Goal: Transaction & Acquisition: Purchase product/service

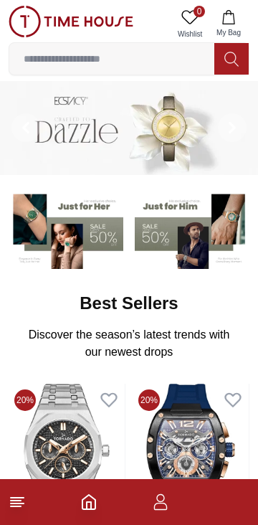
click at [160, 507] on icon "button" at bounding box center [160, 501] width 17 height 17
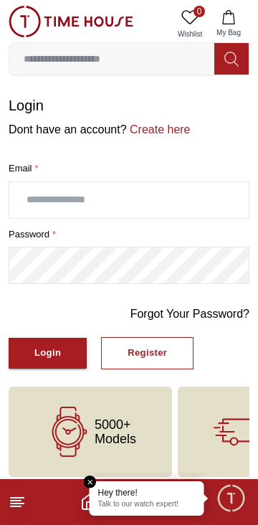
click at [203, 201] on input "text" at bounding box center [128, 200] width 239 height 36
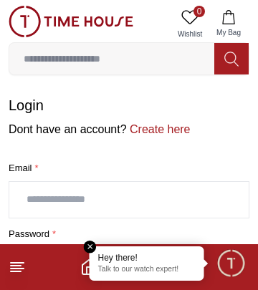
type input "**********"
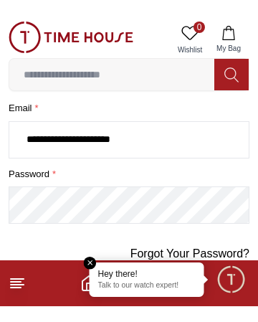
scroll to position [77, 0]
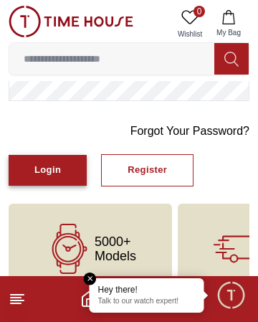
click at [51, 172] on div "Login" at bounding box center [47, 170] width 27 height 16
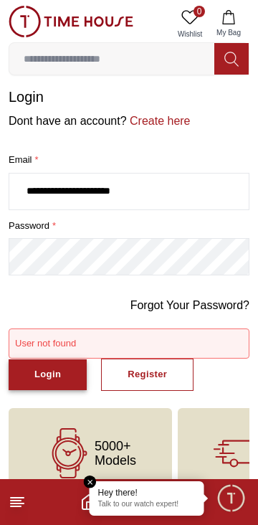
scroll to position [39, 0]
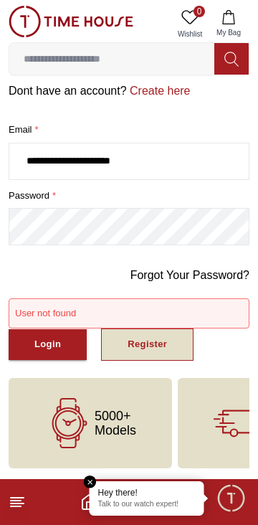
click at [151, 352] on div "Register" at bounding box center [147, 344] width 39 height 16
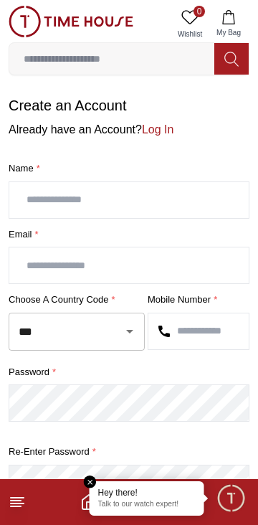
click at [201, 202] on input "text" at bounding box center [128, 200] width 239 height 36
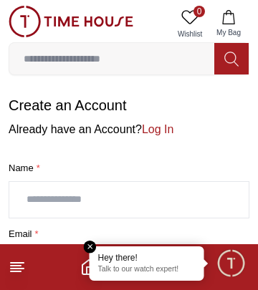
type input "**********"
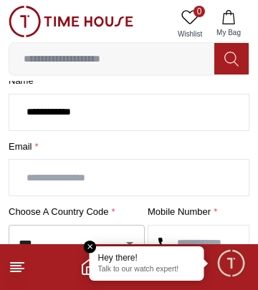
scroll to position [89, 0]
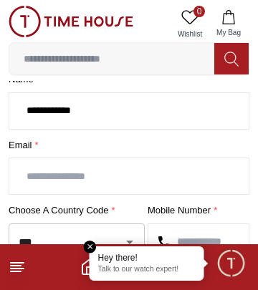
click at [163, 178] on input "text" at bounding box center [128, 176] width 239 height 36
click at [92, 179] on input "**********" at bounding box center [128, 176] width 239 height 36
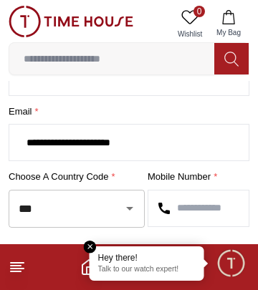
scroll to position [130, 0]
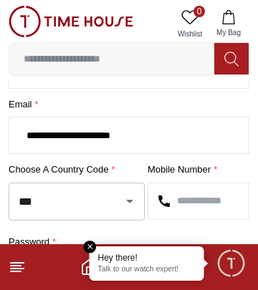
type input "**********"
click at [97, 205] on input "***" at bounding box center [56, 201] width 83 height 25
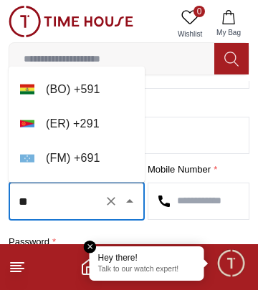
type input "*"
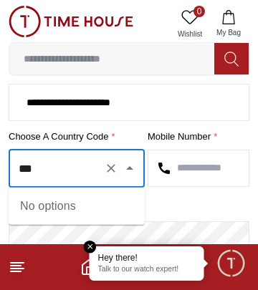
scroll to position [163, 0]
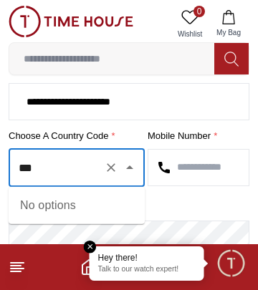
click at [27, 167] on input "***" at bounding box center [56, 168] width 83 height 25
type input "****"
click at [113, 168] on icon "Clear" at bounding box center [111, 167] width 9 height 9
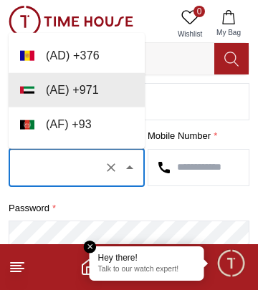
click at [130, 166] on icon "Close" at bounding box center [129, 168] width 7 height 4
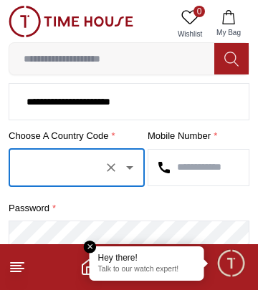
click at [131, 167] on icon "Open" at bounding box center [129, 168] width 7 height 4
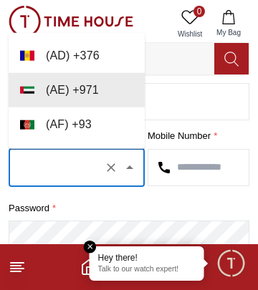
click at [111, 170] on icon "Clear" at bounding box center [111, 168] width 14 height 14
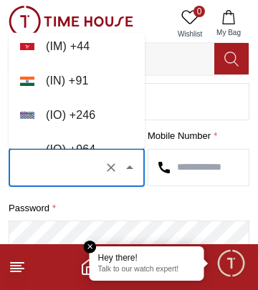
scroll to position [3518, 0]
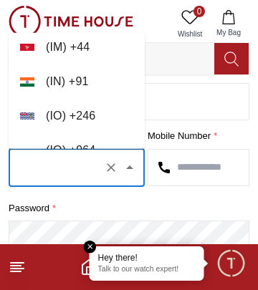
click at [82, 80] on li "( IN ) + 91" at bounding box center [77, 82] width 136 height 34
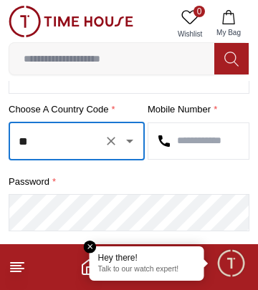
scroll to position [206, 0]
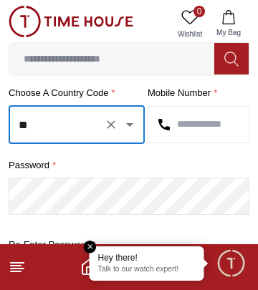
type input "**"
click at [214, 123] on input "text" at bounding box center [198, 125] width 100 height 36
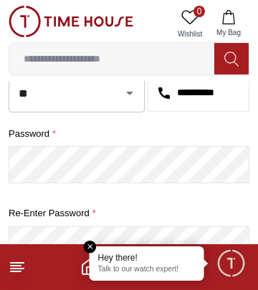
scroll to position [239, 0]
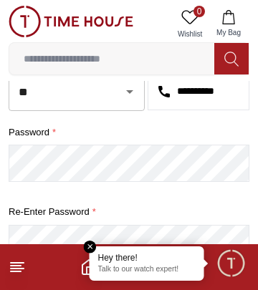
type input "**********"
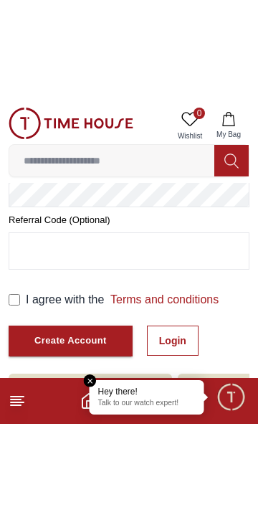
scroll to position [290, 0]
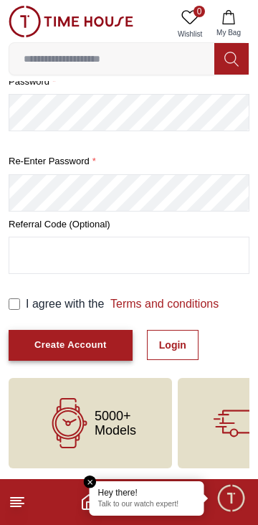
click at [54, 340] on div "Create Account" at bounding box center [70, 345] width 72 height 16
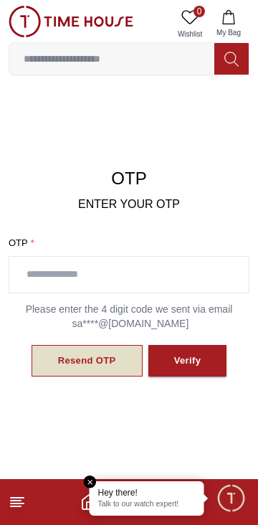
click at [89, 361] on div "Resend OTP" at bounding box center [87, 361] width 58 height 16
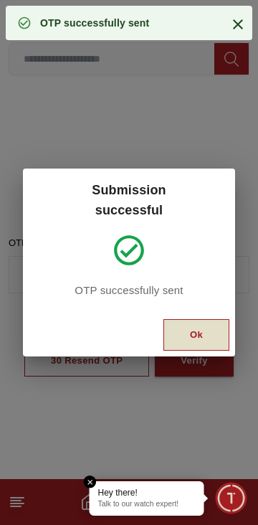
click at [188, 332] on button "Ok" at bounding box center [196, 335] width 66 height 32
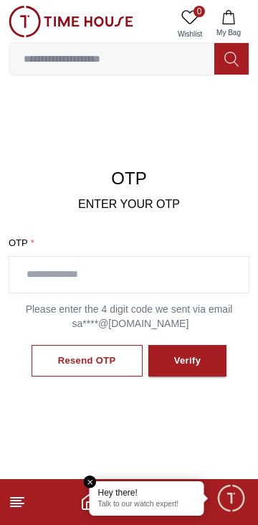
click at [151, 278] on input "text" at bounding box center [128, 275] width 239 height 36
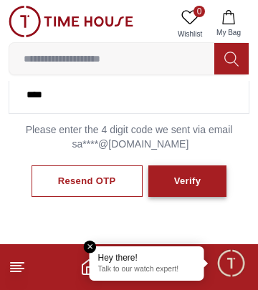
type input "****"
click at [192, 184] on div "Verify" at bounding box center [187, 181] width 27 height 16
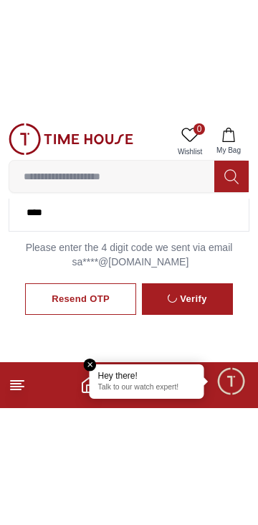
scroll to position [102, 0]
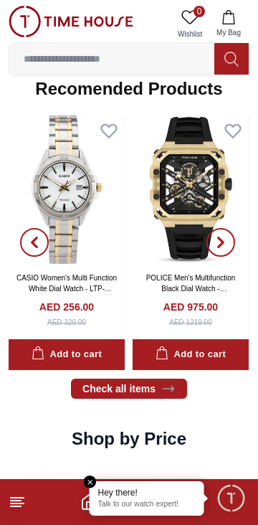
scroll to position [1298, 0]
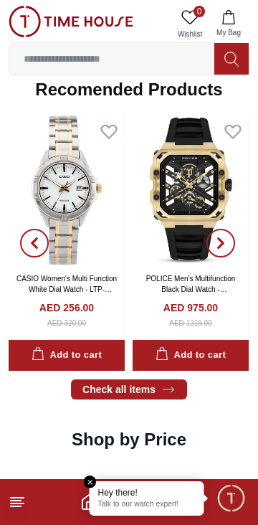
click at [168, 54] on input at bounding box center [111, 58] width 205 height 29
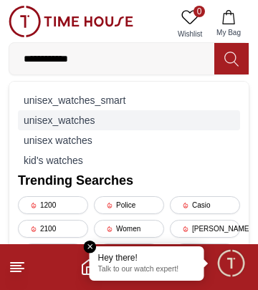
type input "**********"
click at [96, 120] on div "unisex_watches" at bounding box center [129, 120] width 222 height 20
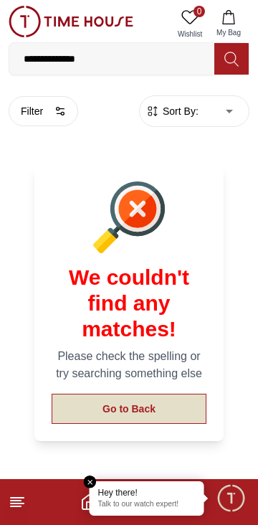
click at [170, 393] on button "Go to Back" at bounding box center [129, 408] width 155 height 30
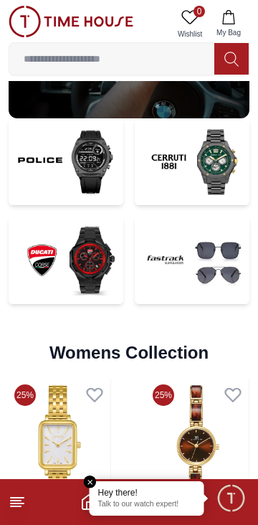
scroll to position [2703, 0]
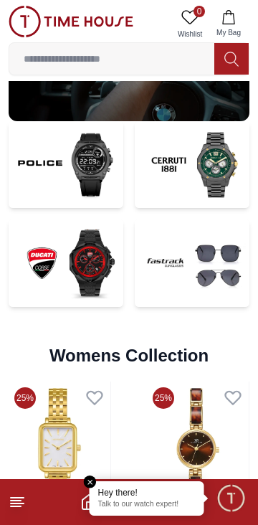
click at [69, 249] on img at bounding box center [66, 262] width 115 height 87
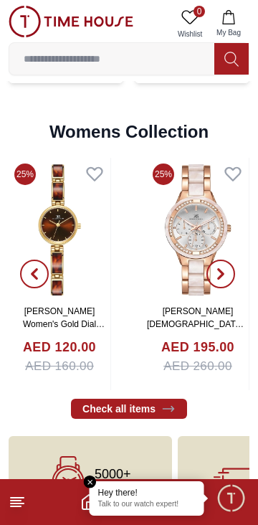
scroll to position [2984, 0]
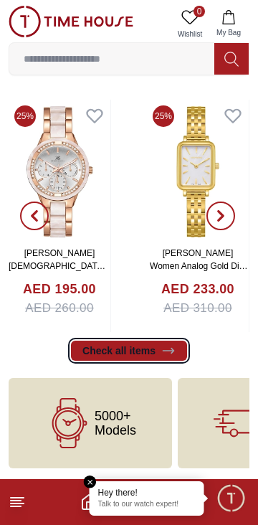
click at [105, 352] on link "Check all items" at bounding box center [129, 350] width 116 height 20
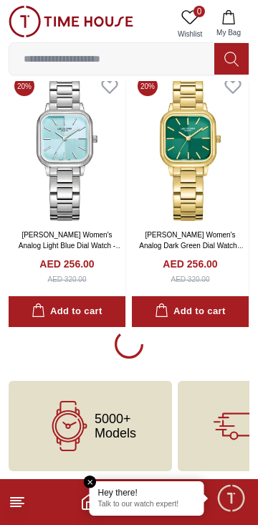
scroll to position [2437, 0]
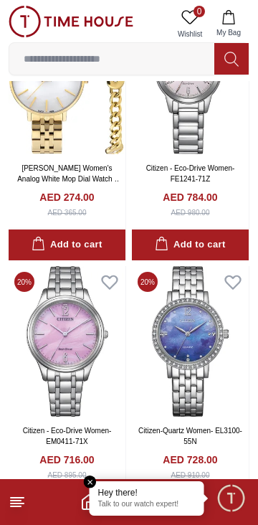
scroll to position [3810, 0]
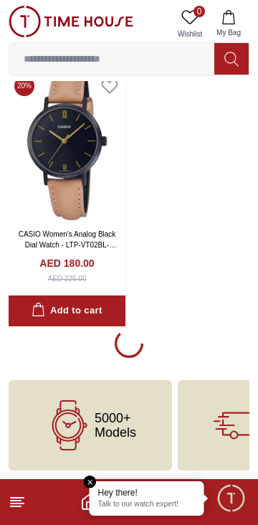
scroll to position [7676, 0]
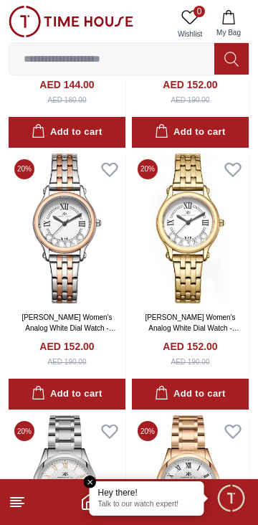
scroll to position [11521, 0]
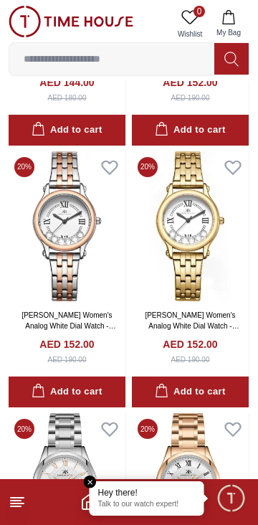
click at [89, 482] on em "Close tooltip" at bounding box center [90, 481] width 13 height 13
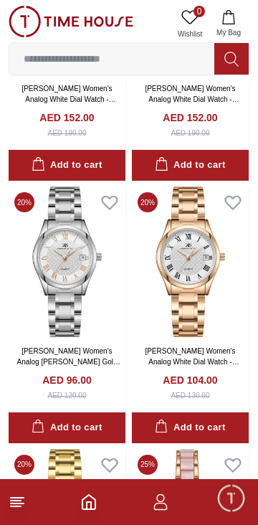
scroll to position [11751, 0]
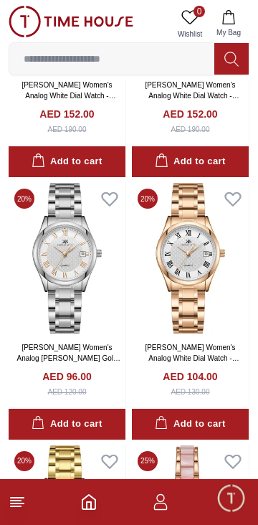
click at [16, 506] on line at bounding box center [16, 506] width 10 height 0
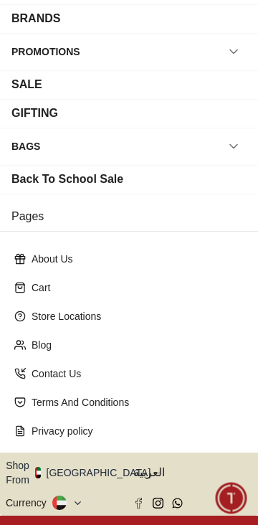
scroll to position [210, 0]
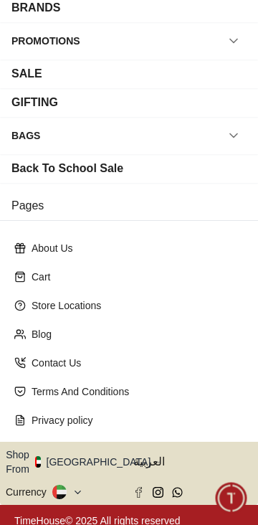
click at [77, 490] on icon at bounding box center [78, 491] width 6 height 3
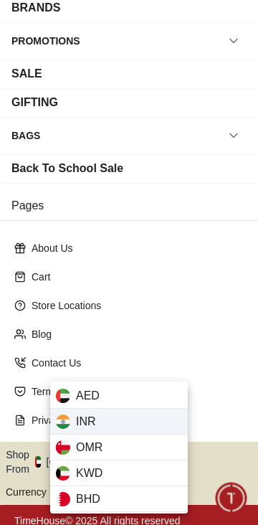
click at [101, 422] on div "INR" at bounding box center [119, 422] width 138 height 26
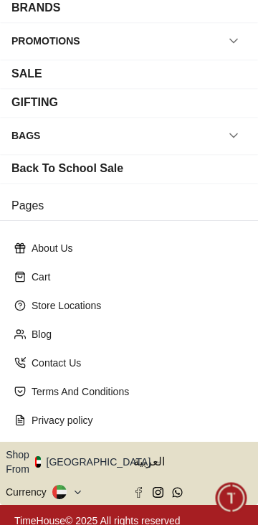
click at [75, 487] on icon at bounding box center [77, 492] width 11 height 11
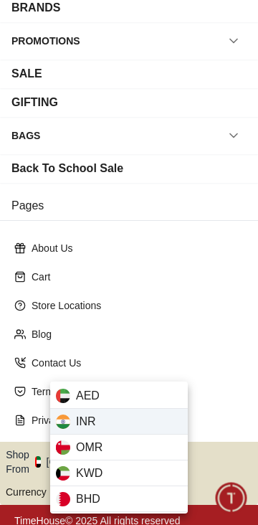
click at [71, 423] on div "INR" at bounding box center [119, 422] width 138 height 26
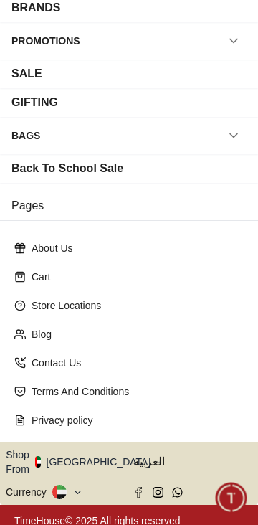
click at [75, 487] on icon at bounding box center [77, 492] width 11 height 11
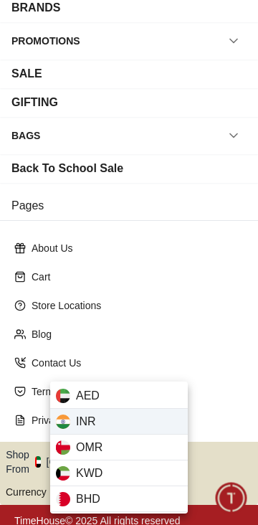
click at [80, 419] on span "INR" at bounding box center [86, 421] width 20 height 17
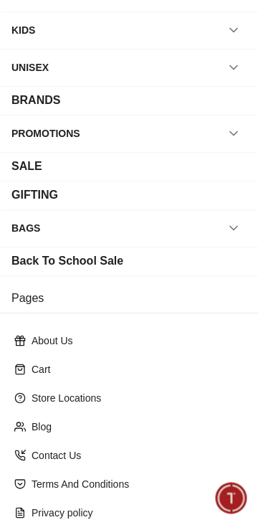
scroll to position [113, 0]
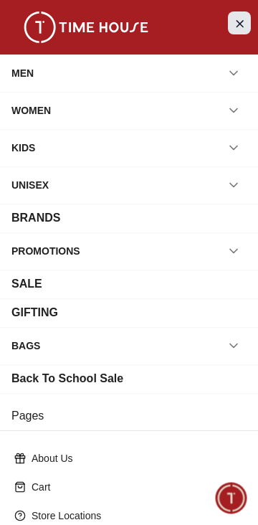
click at [245, 17] on button "Close Menu" at bounding box center [239, 22] width 23 height 23
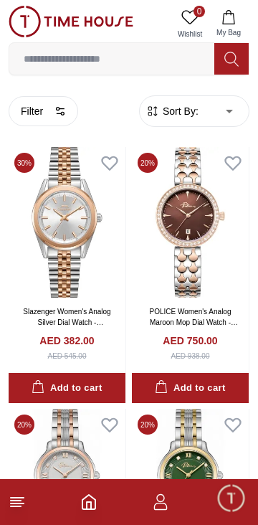
click at [161, 507] on icon "button" at bounding box center [160, 501] width 17 height 17
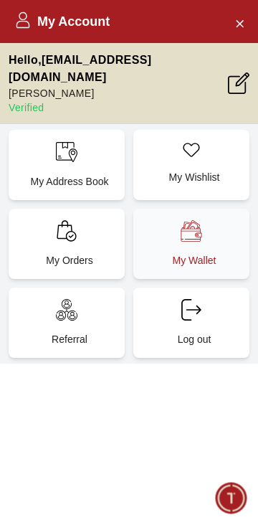
click at [214, 253] on p "My Wallet" at bounding box center [194, 260] width 99 height 14
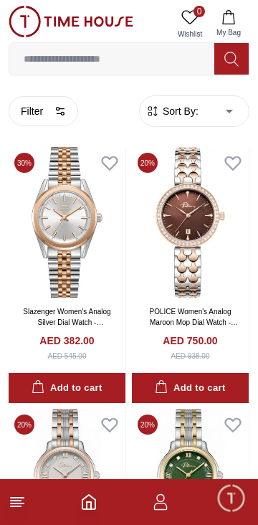
click at [229, 500] on span "Minimize live chat window" at bounding box center [231, 498] width 42 height 42
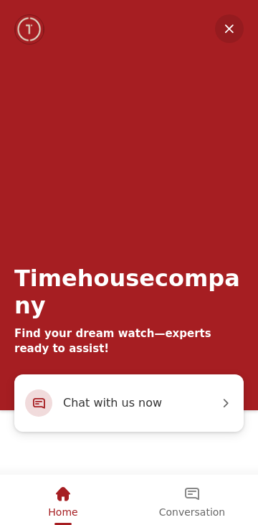
click at [233, 23] on em "Minimize" at bounding box center [229, 28] width 29 height 29
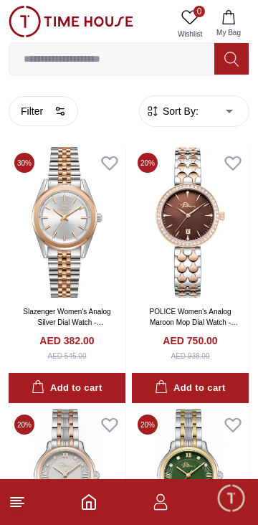
click at [115, 62] on input at bounding box center [111, 58] width 205 height 29
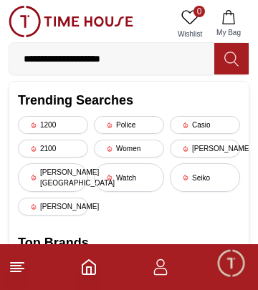
type input "**********"
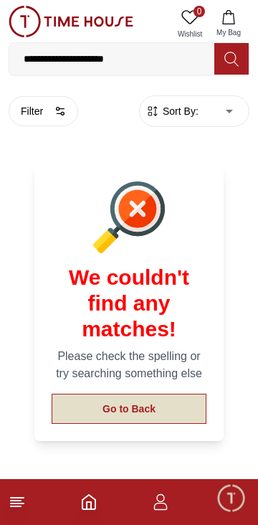
click at [172, 393] on button "Go to Back" at bounding box center [129, 408] width 155 height 30
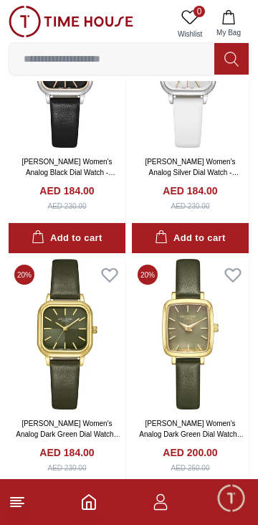
scroll to position [1200, 0]
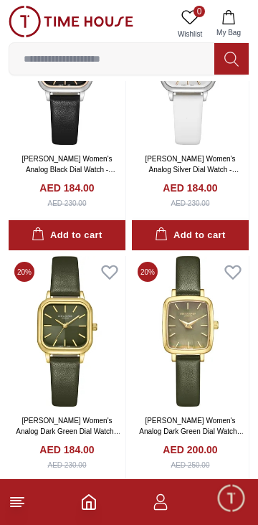
click at [19, 503] on line at bounding box center [17, 503] width 13 height 0
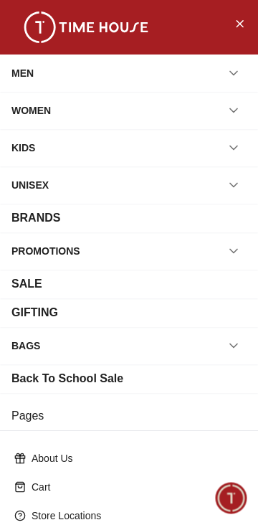
scroll to position [210, 0]
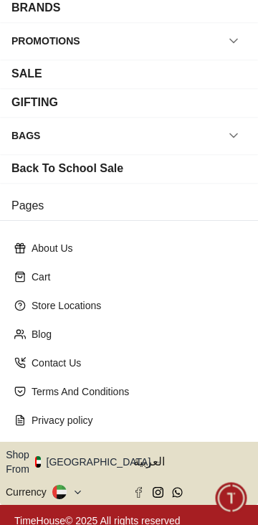
click at [89, 455] on button "Shop From UAE" at bounding box center [84, 461] width 156 height 29
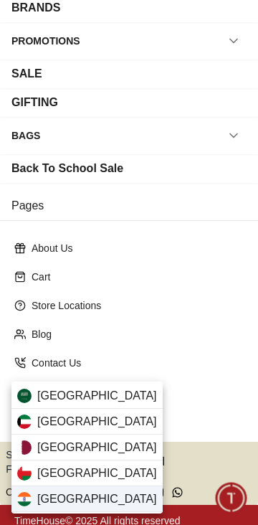
click at [44, 501] on span "India" at bounding box center [97, 498] width 120 height 17
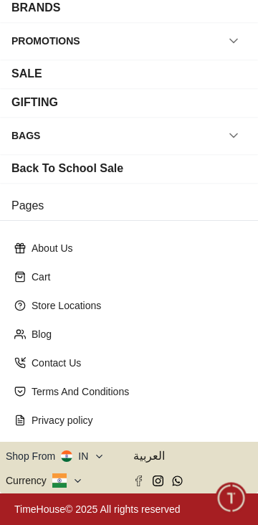
click at [69, 480] on button at bounding box center [67, 480] width 31 height 14
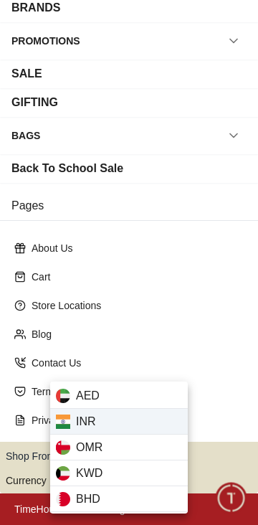
click at [68, 421] on icon at bounding box center [63, 421] width 22 height 5
